Goal: Task Accomplishment & Management: Use online tool/utility

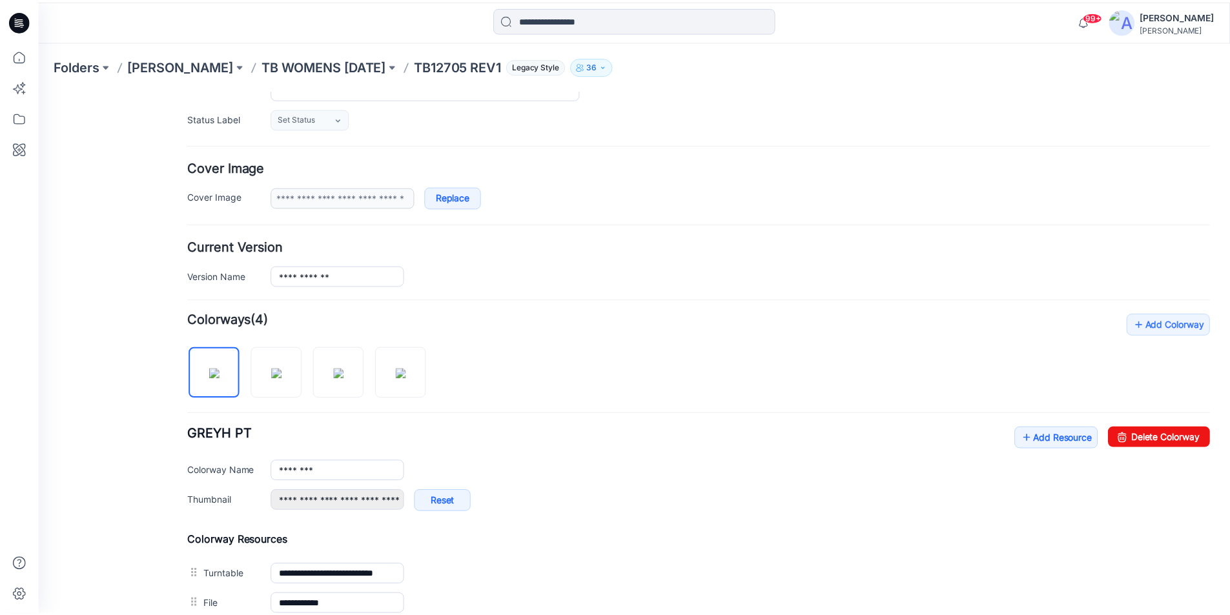
scroll to position [139, 0]
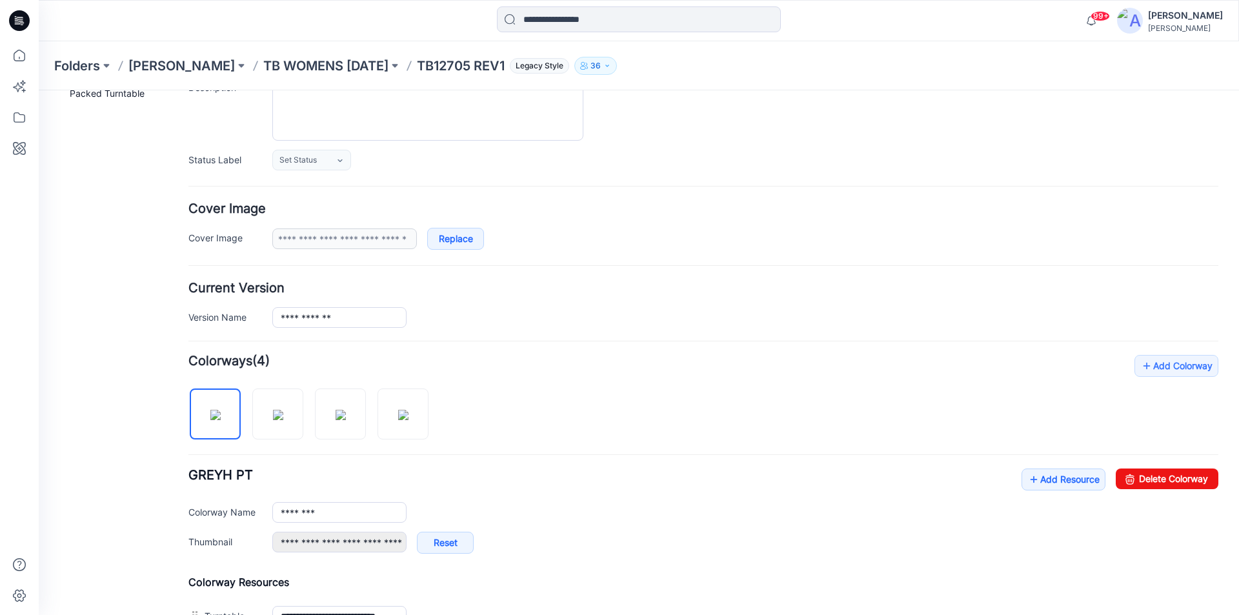
click at [16, 13] on icon at bounding box center [19, 20] width 21 height 21
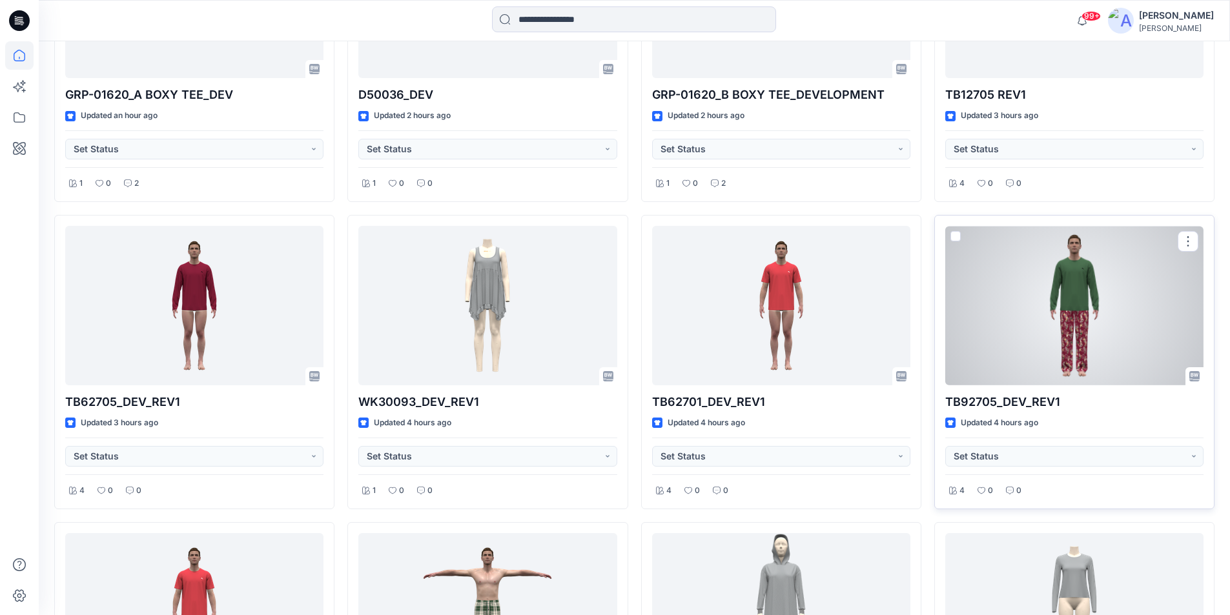
scroll to position [441, 0]
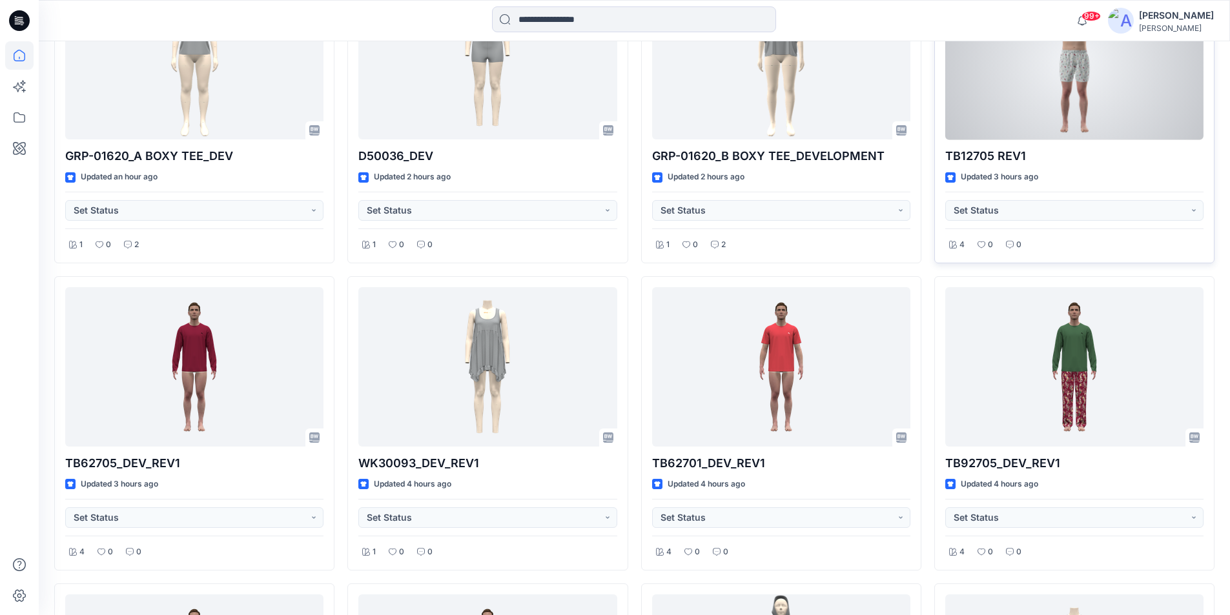
click at [1017, 115] on div at bounding box center [1074, 60] width 258 height 159
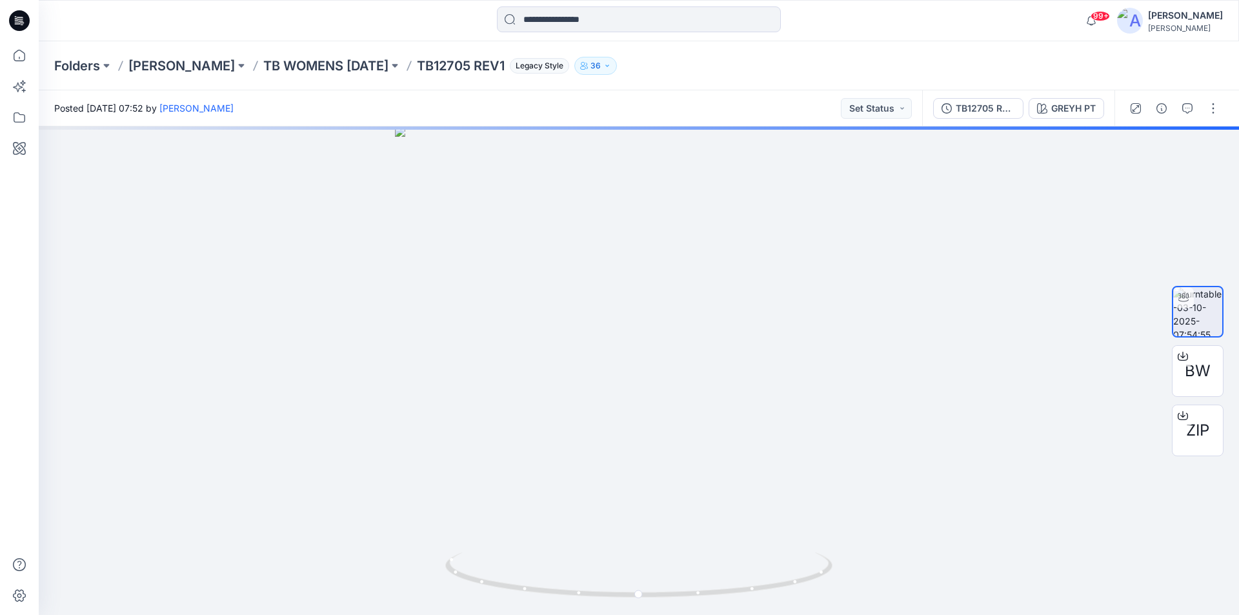
click at [24, 20] on icon at bounding box center [19, 20] width 21 height 21
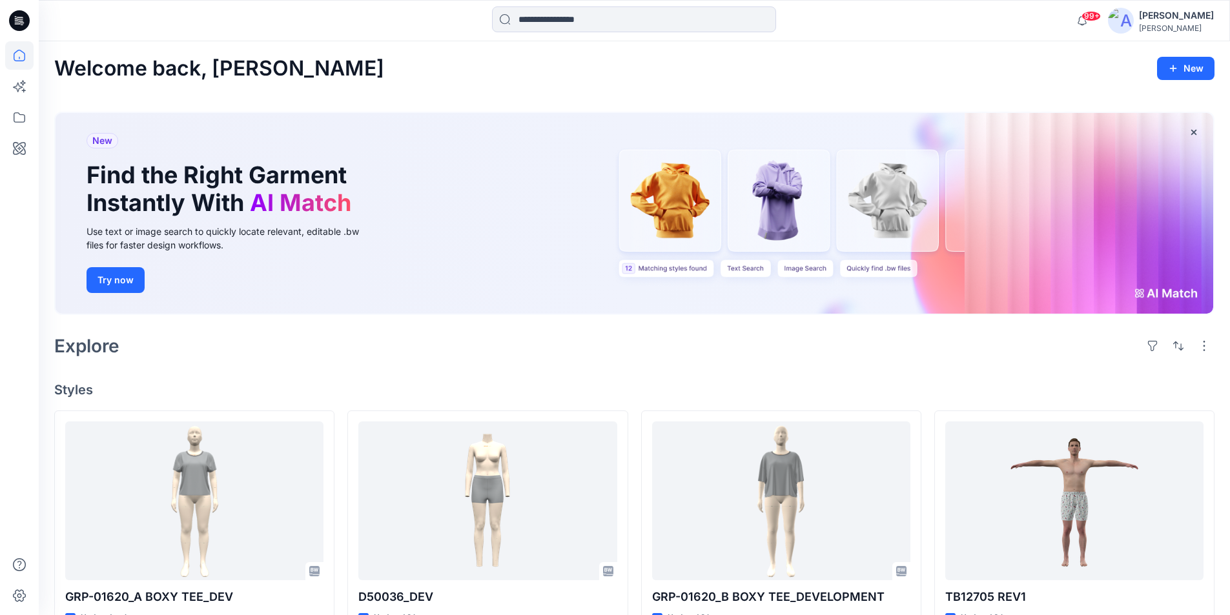
scroll to position [194, 0]
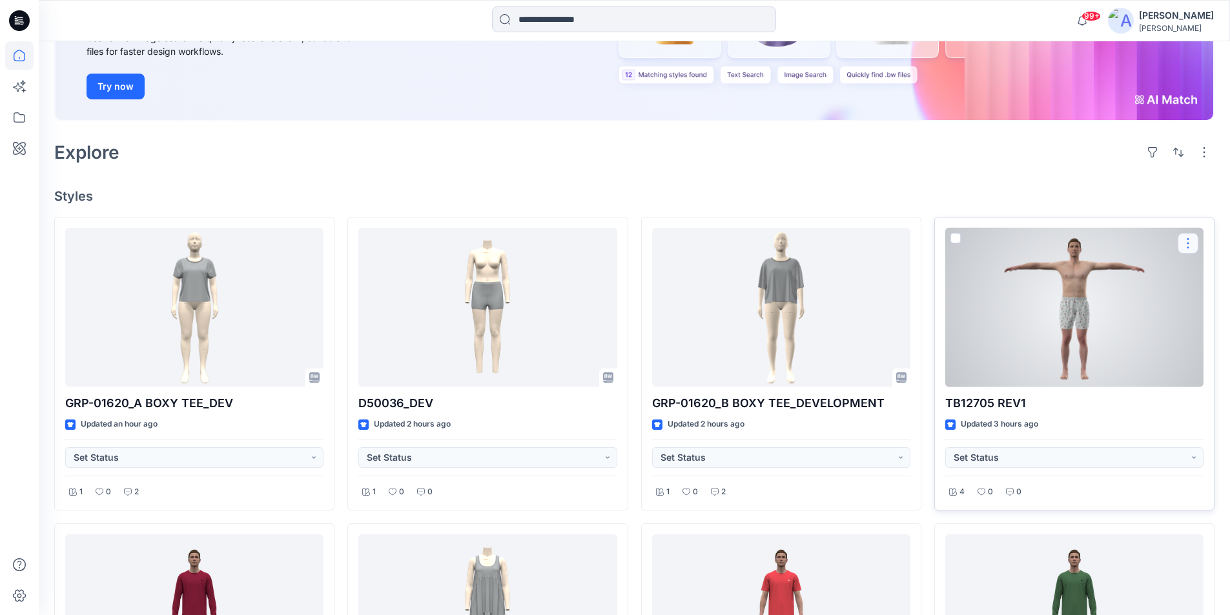
click at [1190, 239] on button "button" at bounding box center [1187, 243] width 21 height 21
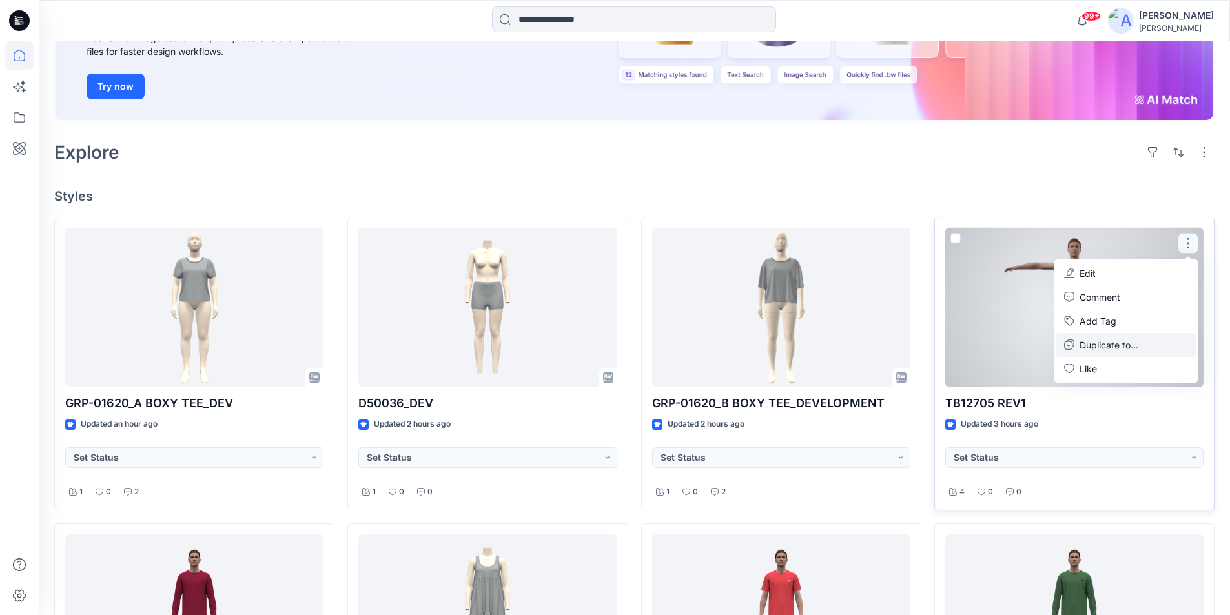
click at [1092, 347] on p "Duplicate to..." at bounding box center [1108, 345] width 59 height 14
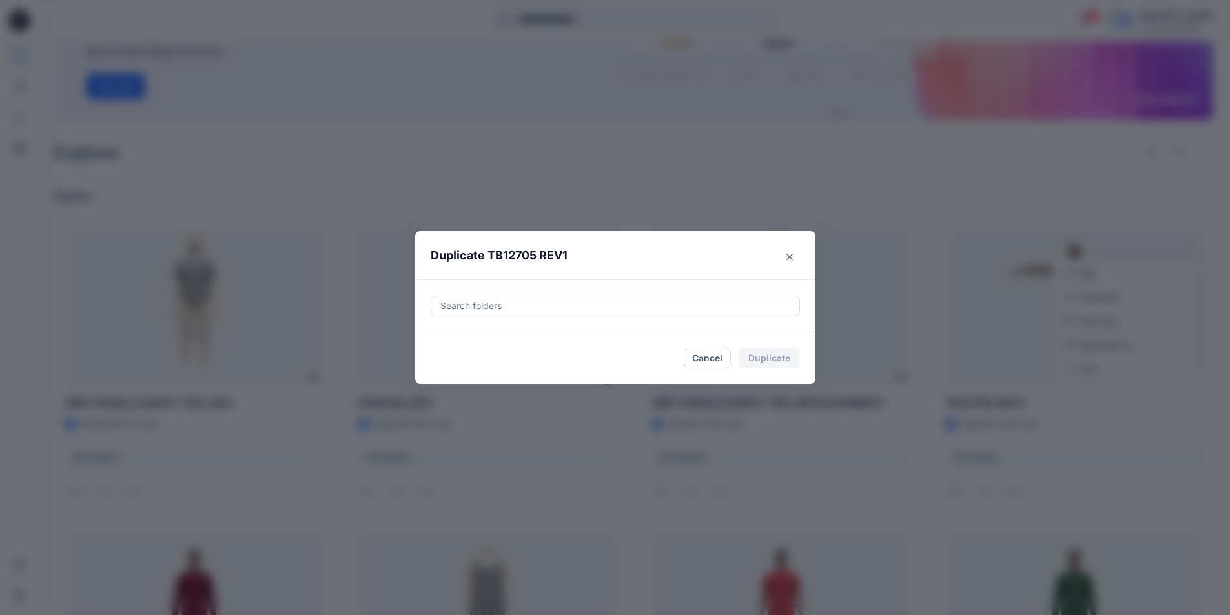
click at [476, 303] on div at bounding box center [615, 305] width 352 height 15
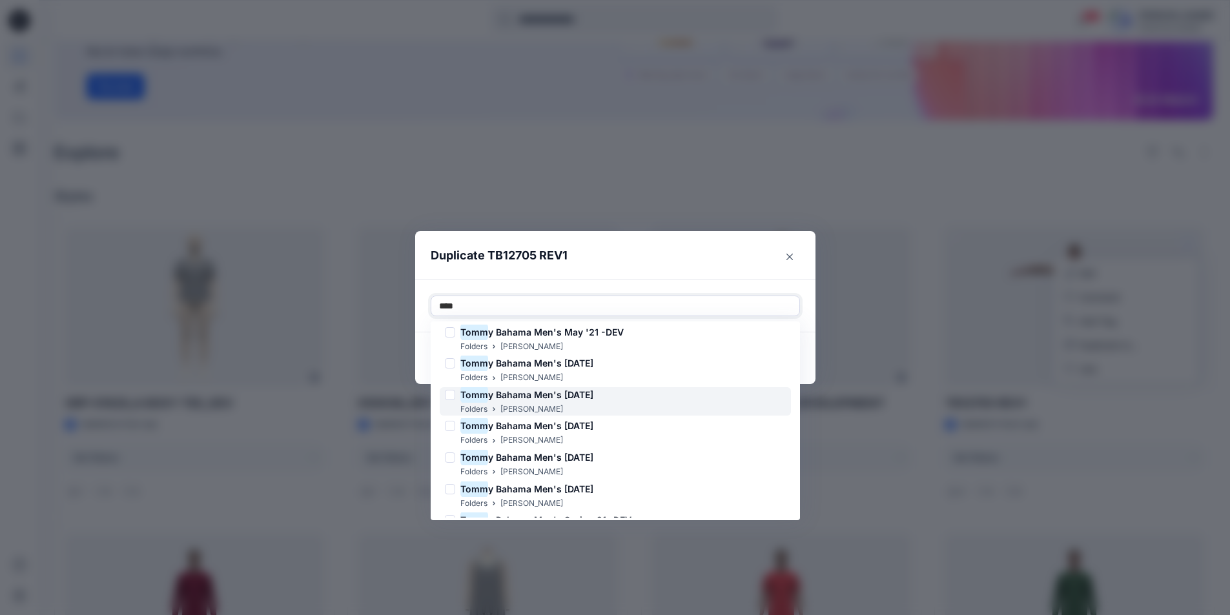
scroll to position [653, 0]
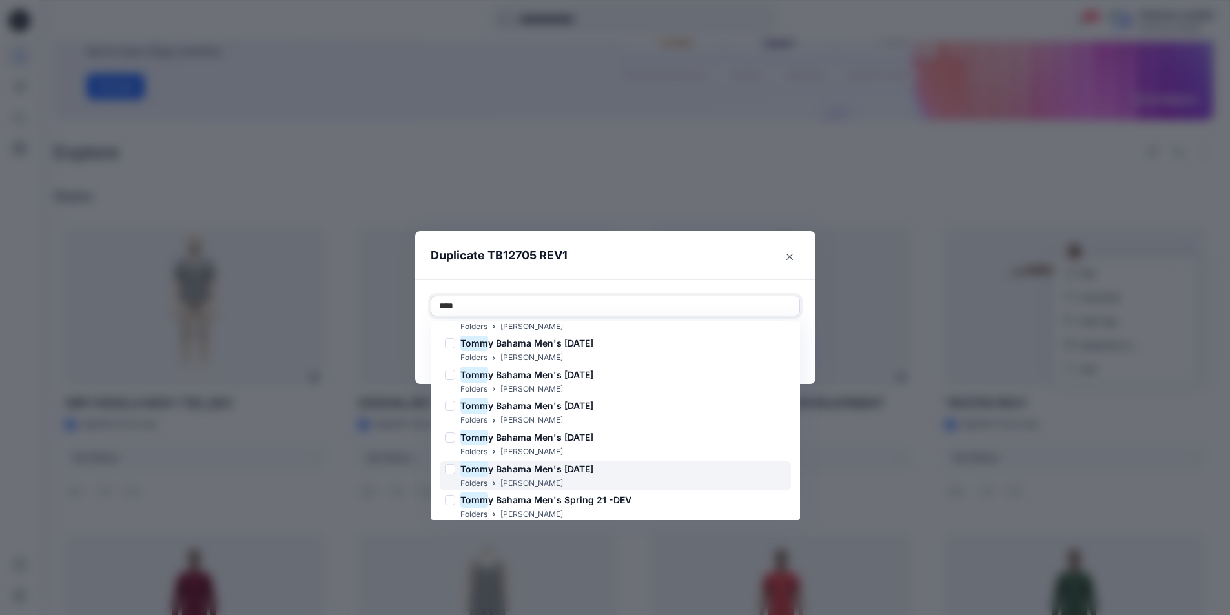
click at [547, 469] on span "y Bahama Men's NOV 25" at bounding box center [540, 468] width 105 height 11
click at [573, 469] on span "y Bahama Men's NOV 25" at bounding box center [540, 468] width 105 height 11
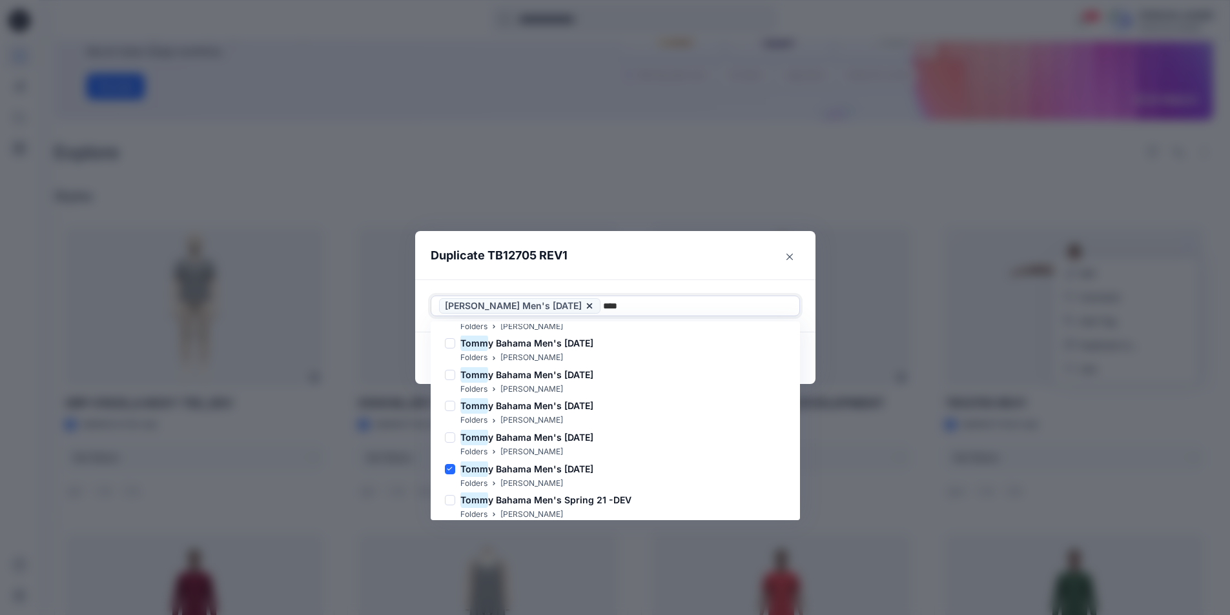
type input "****"
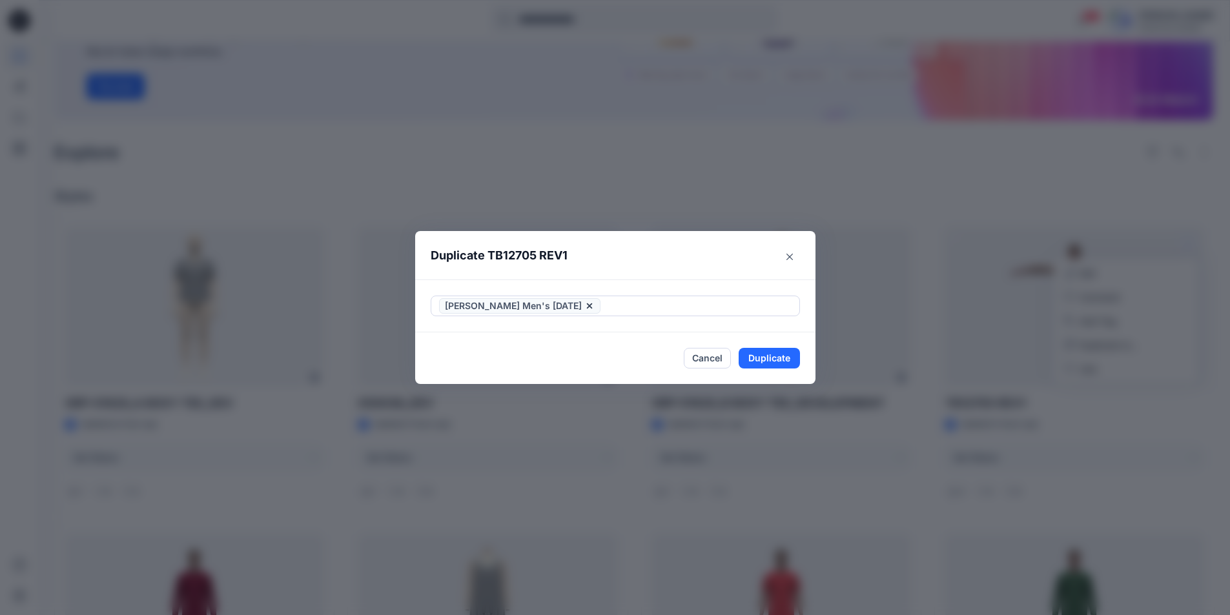
click at [629, 156] on div "Duplicate TB12705 REV1 Tommy Bahama Men's NOV 25 Cancel Duplicate" at bounding box center [615, 307] width 1230 height 615
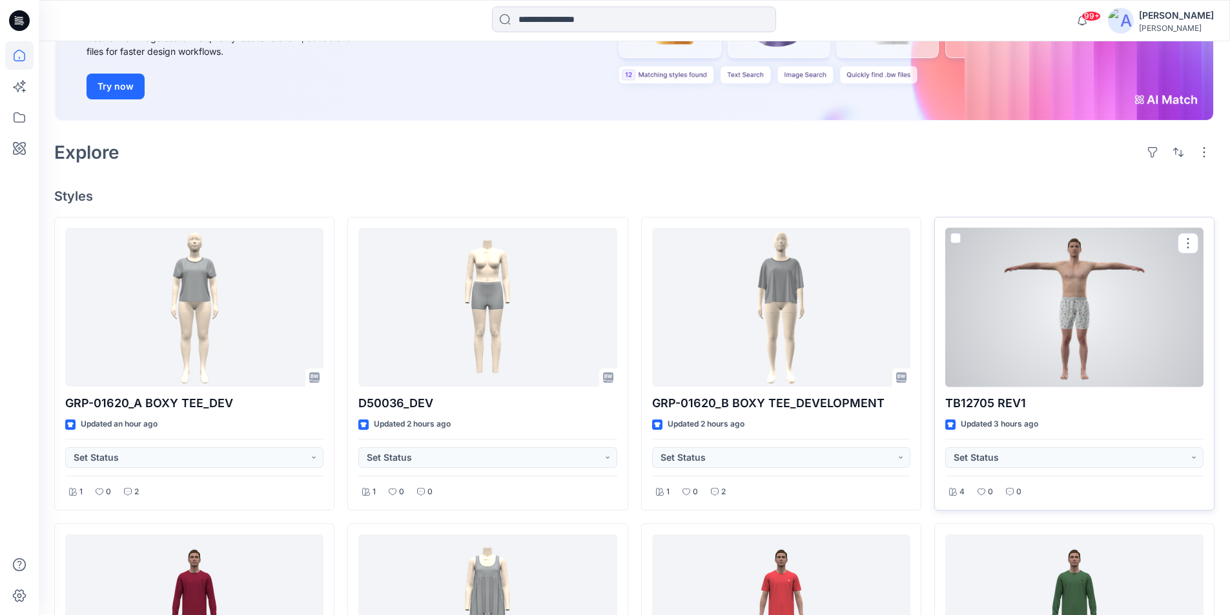
click at [1069, 321] on div at bounding box center [1074, 307] width 258 height 159
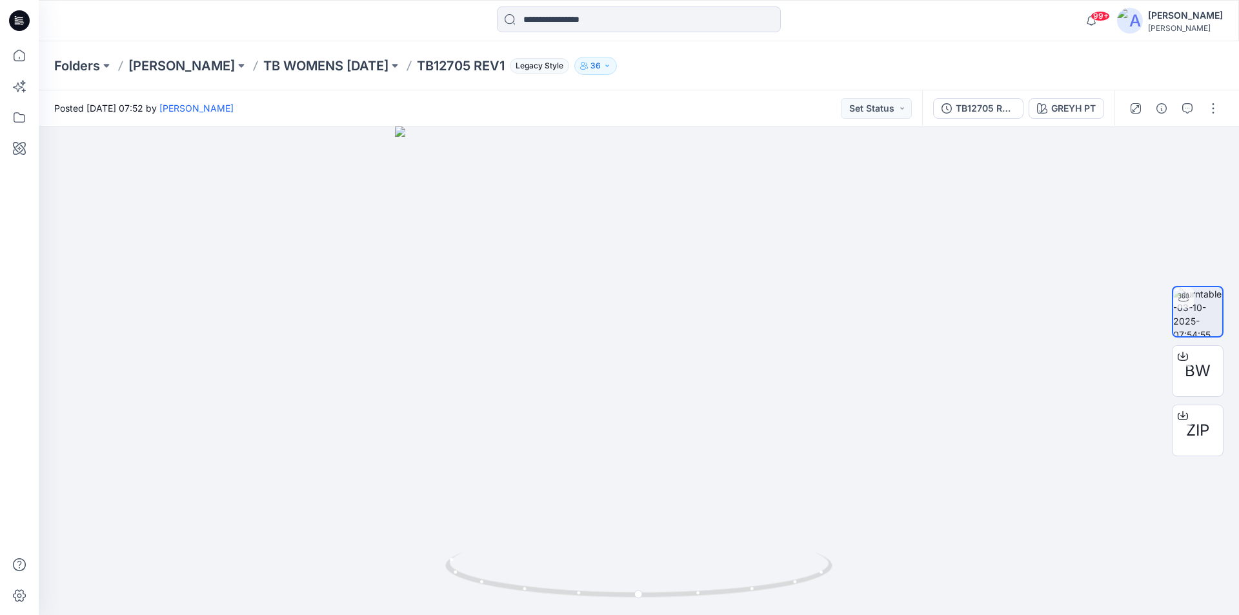
click at [25, 26] on icon at bounding box center [19, 20] width 21 height 21
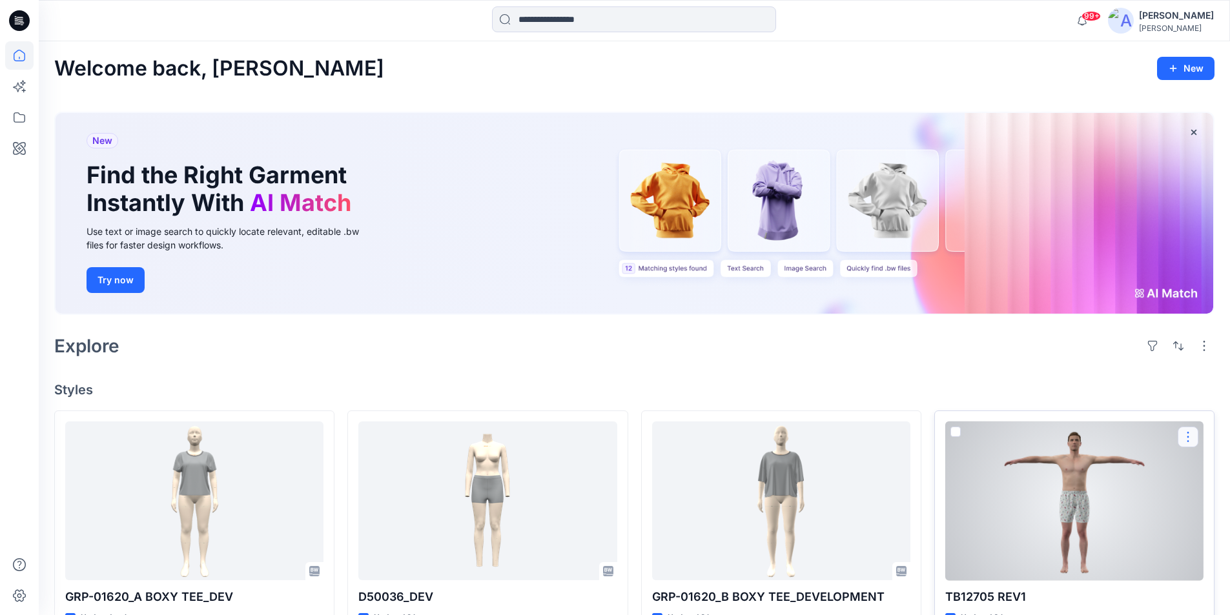
click at [1187, 436] on button "button" at bounding box center [1187, 437] width 21 height 21
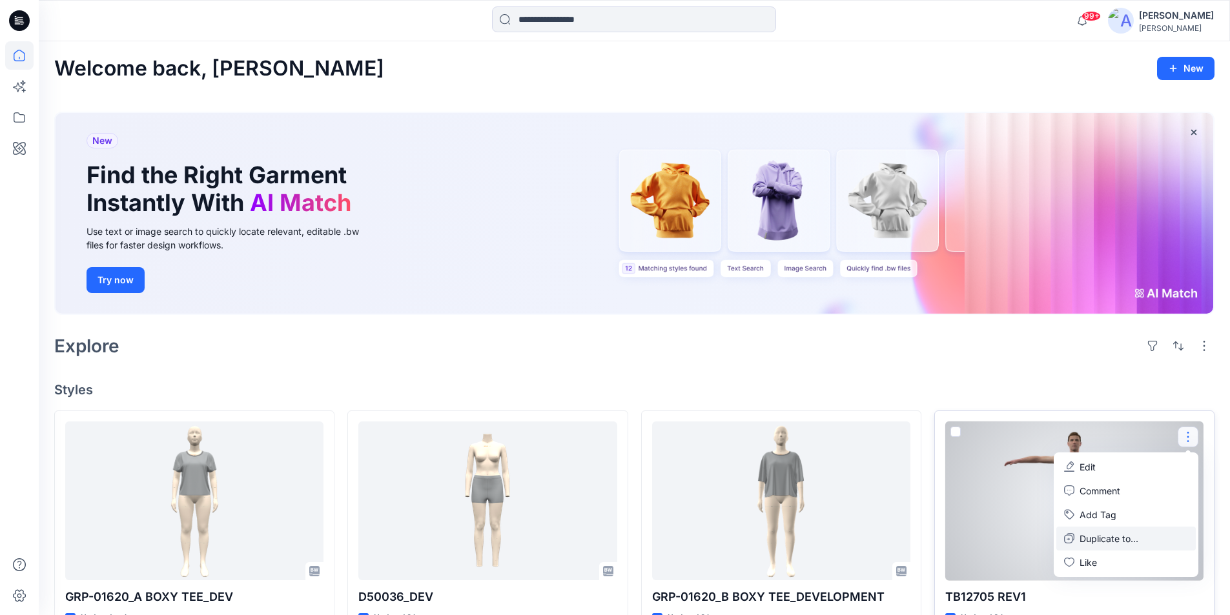
click at [1095, 544] on p "Duplicate to..." at bounding box center [1108, 539] width 59 height 14
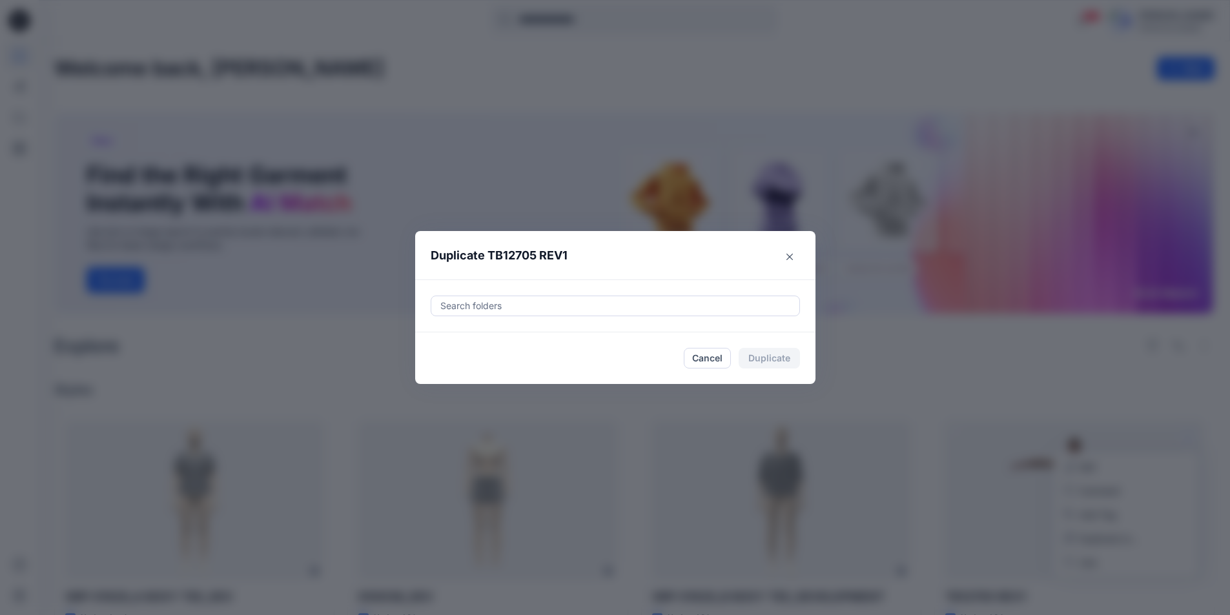
click at [502, 310] on div at bounding box center [615, 305] width 352 height 15
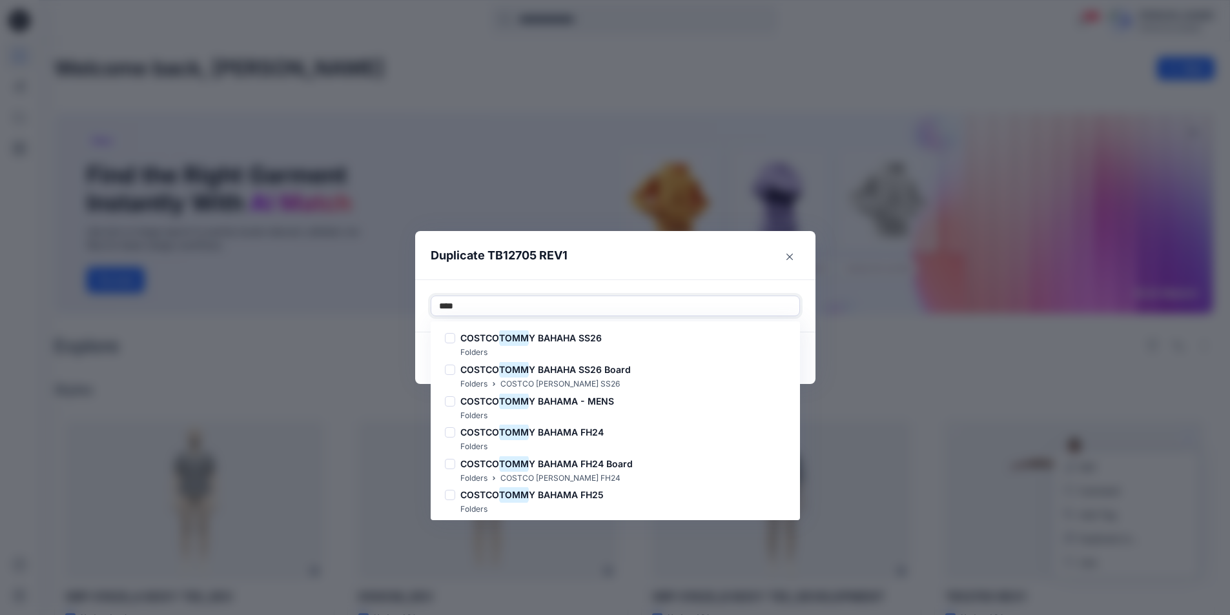
type input "*****"
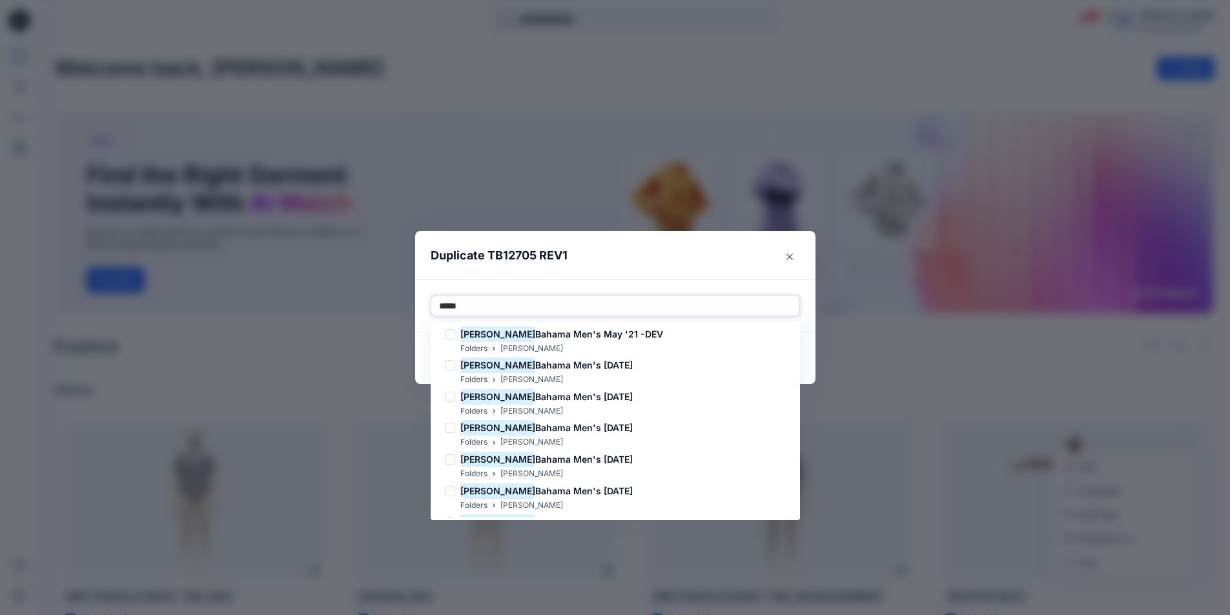
scroll to position [653, 0]
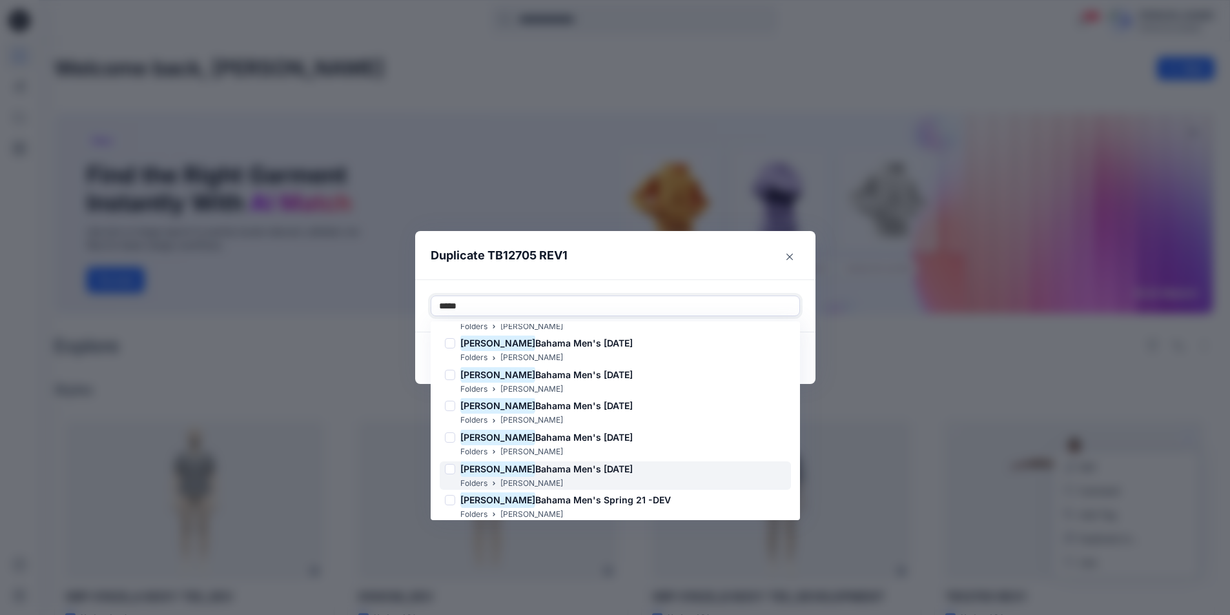
click at [550, 466] on span "Bahama Men's NOV 25" at bounding box center [583, 468] width 97 height 11
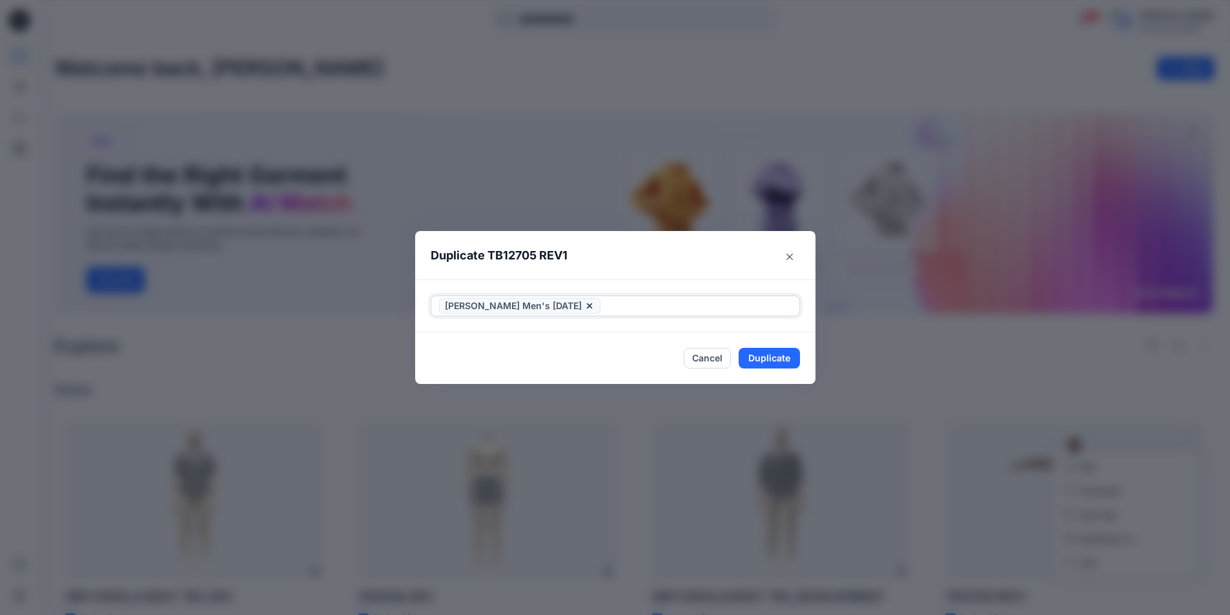
click at [687, 306] on div at bounding box center [697, 305] width 188 height 15
click at [773, 360] on button "Duplicate" at bounding box center [768, 358] width 61 height 21
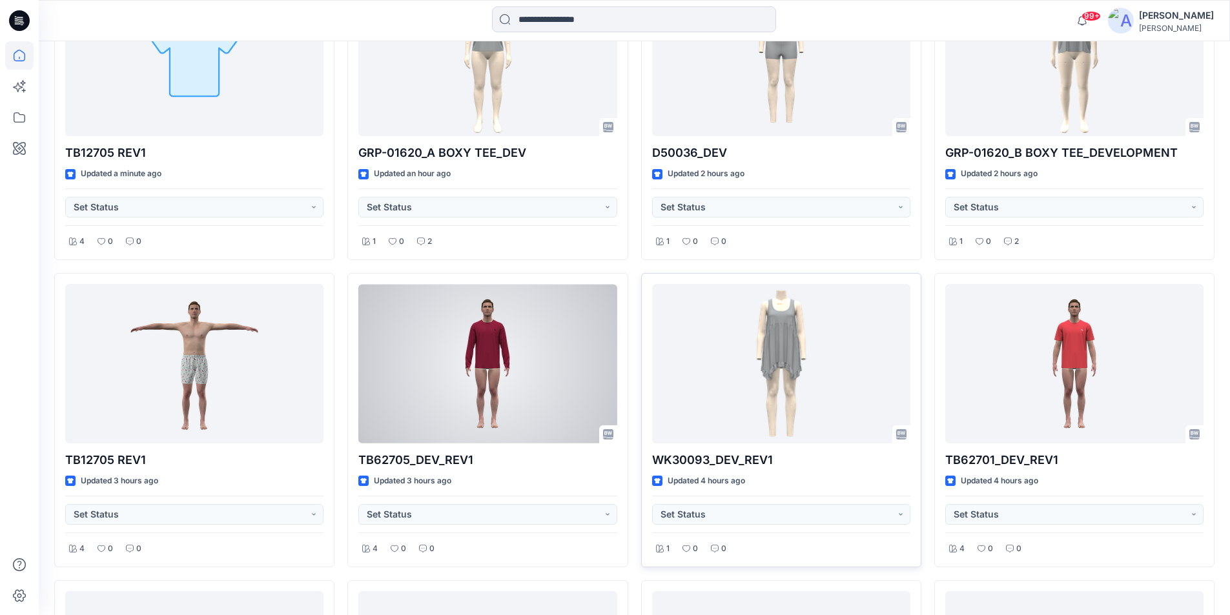
scroll to position [452, 0]
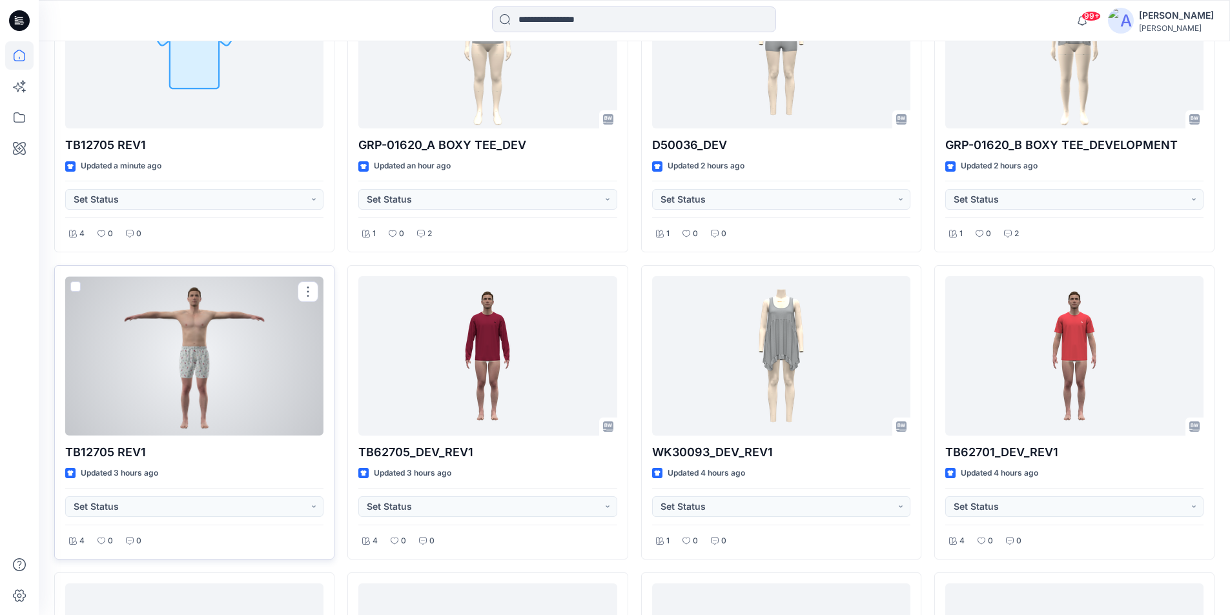
click at [281, 353] on div at bounding box center [194, 355] width 258 height 159
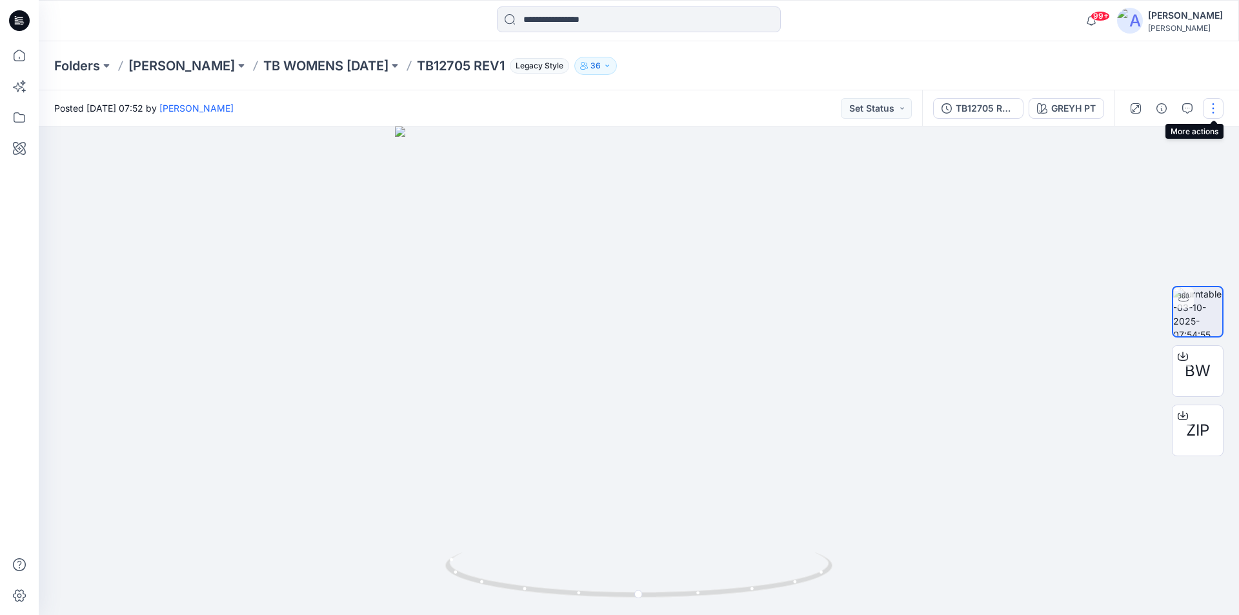
click at [1212, 108] on button "button" at bounding box center [1213, 108] width 21 height 21
click at [1146, 141] on button "Edit" at bounding box center [1159, 139] width 119 height 24
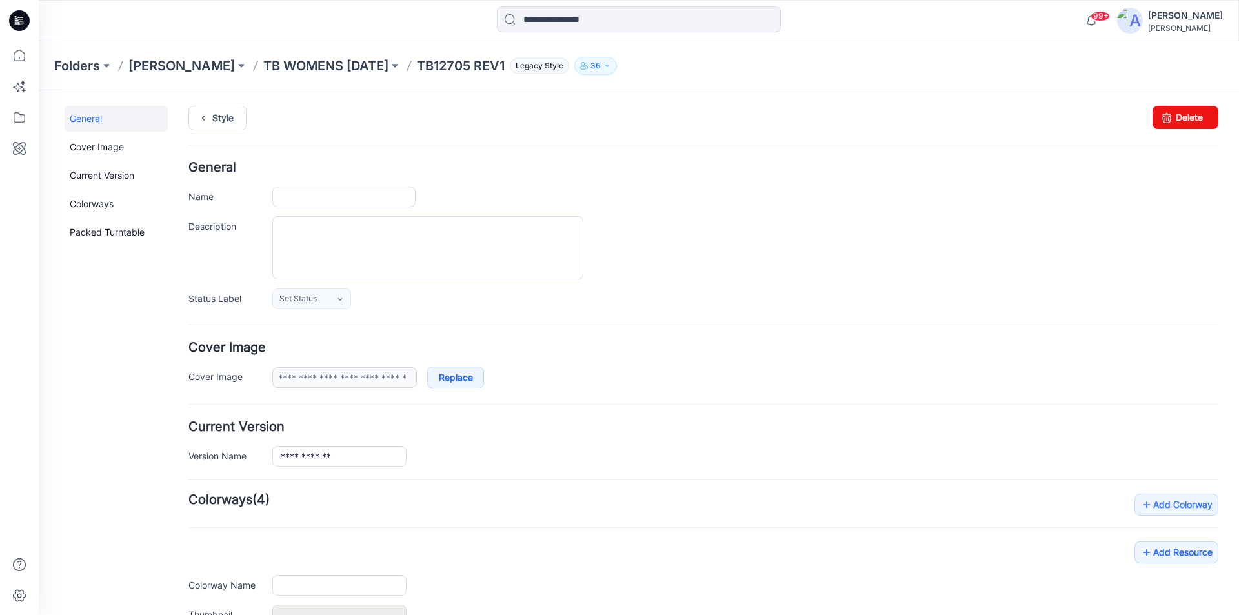
type input "**********"
type input "********"
type input "**********"
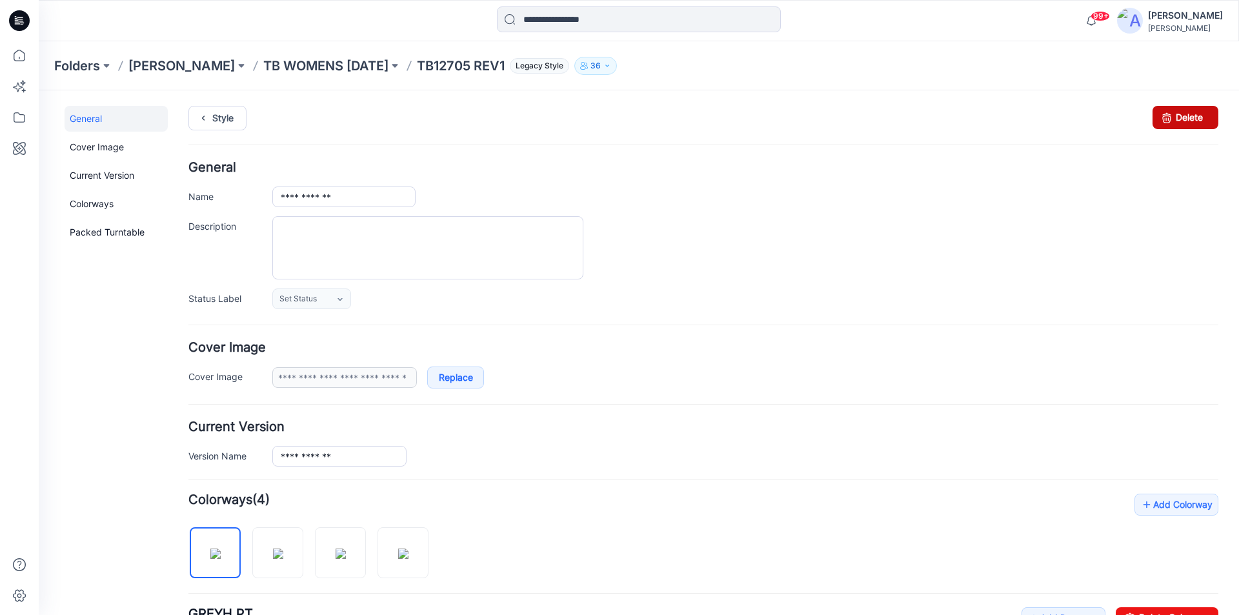
drag, startPoint x: 1184, startPoint y: 122, endPoint x: 729, endPoint y: 159, distance: 455.9
click at [1184, 122] on link "Delete" at bounding box center [1186, 117] width 66 height 23
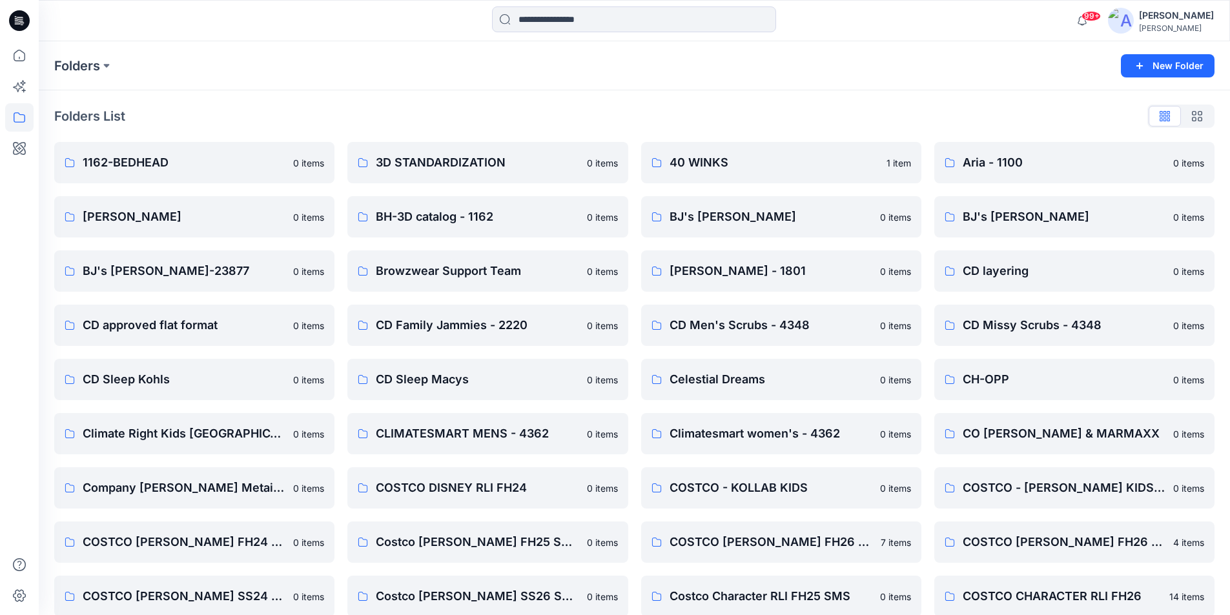
click at [20, 23] on icon at bounding box center [21, 23] width 5 height 1
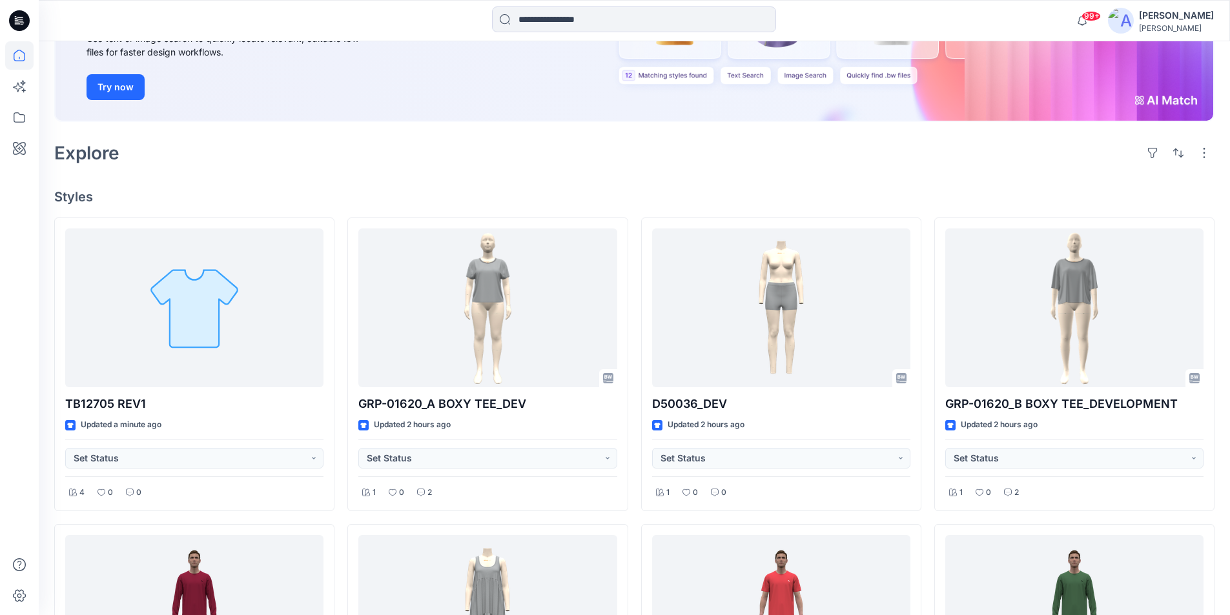
scroll to position [194, 0]
click at [19, 19] on icon at bounding box center [20, 19] width 6 height 1
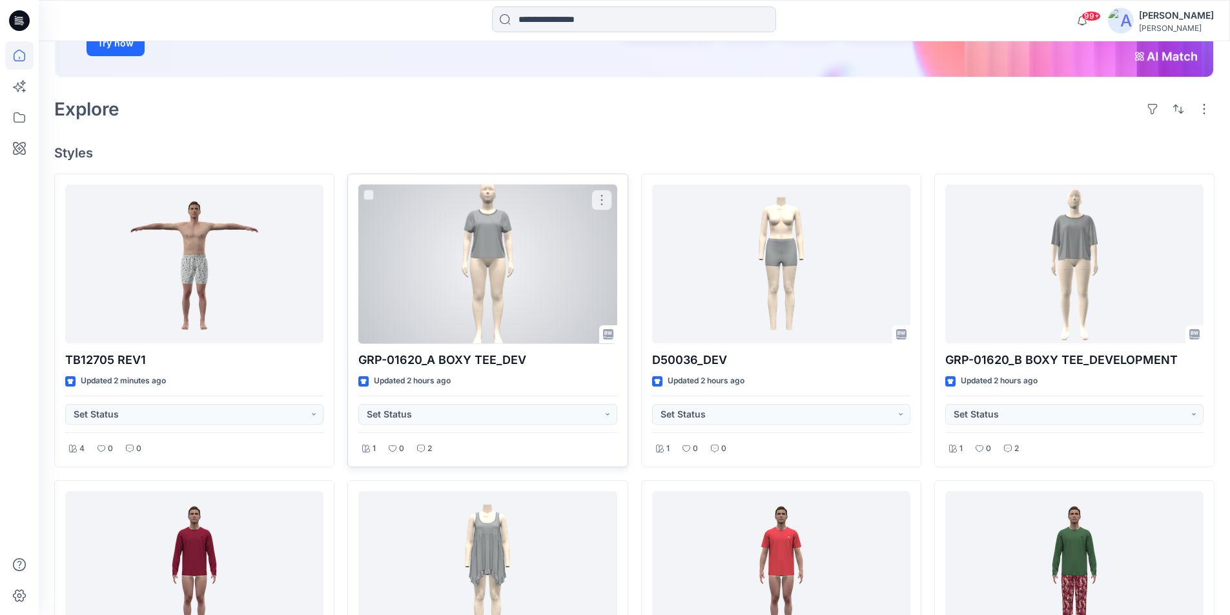
scroll to position [258, 0]
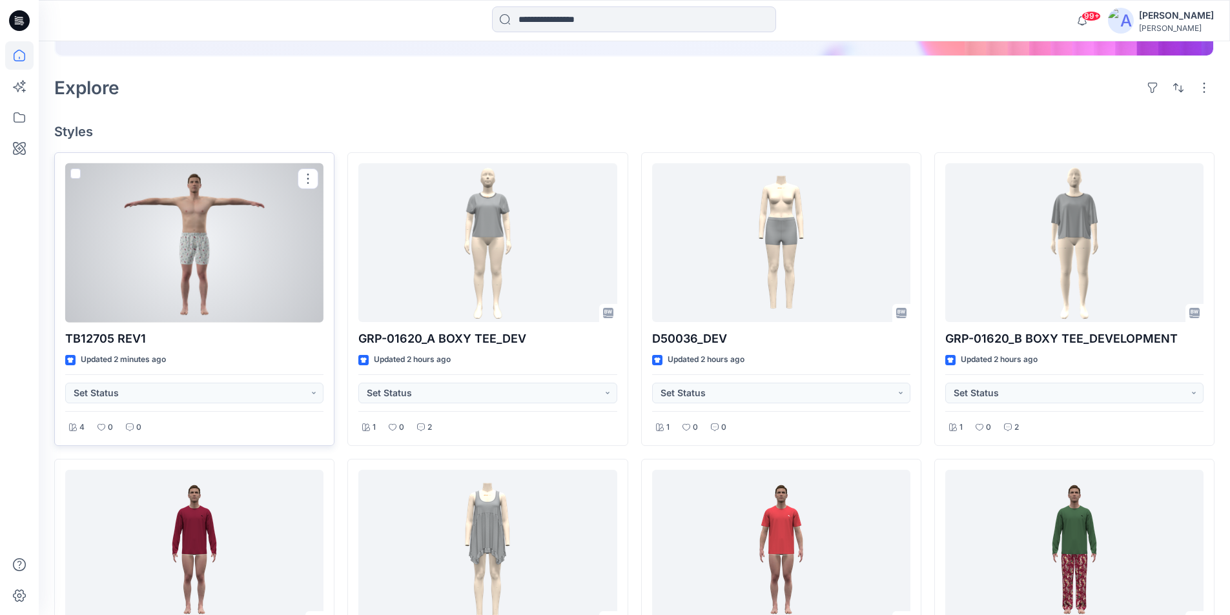
click at [237, 282] on div at bounding box center [194, 242] width 258 height 159
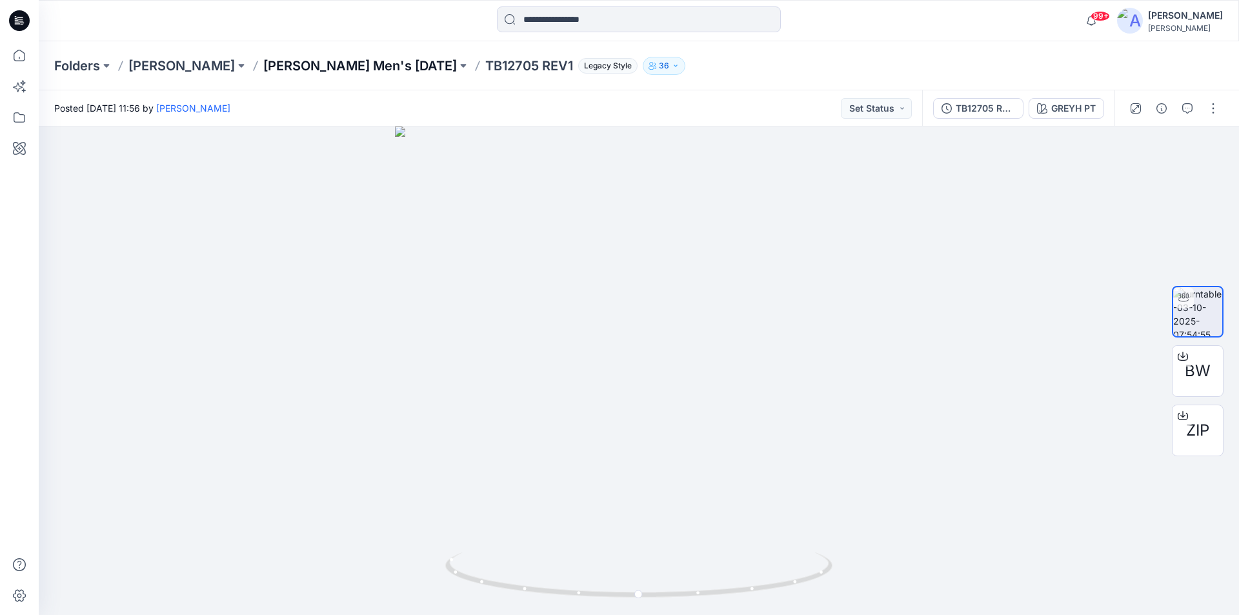
click at [360, 66] on p "[PERSON_NAME] Men's [DATE]" at bounding box center [360, 66] width 194 height 18
